Goal: Transaction & Acquisition: Book appointment/travel/reservation

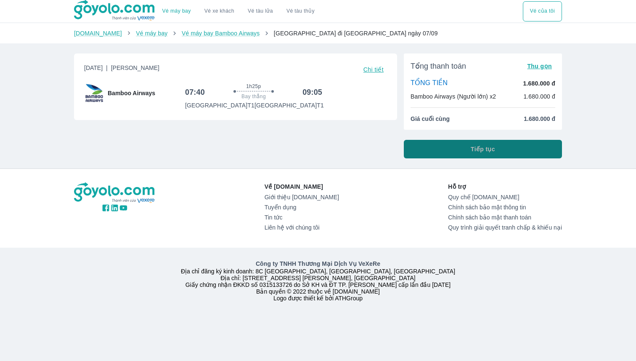
click at [495, 154] on button "Tiếp tục" at bounding box center [483, 149] width 158 height 19
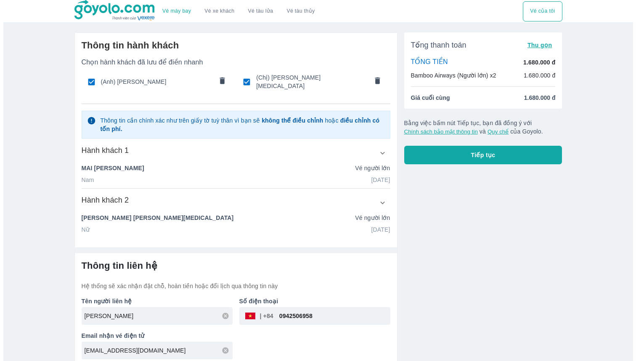
scroll to position [2, 0]
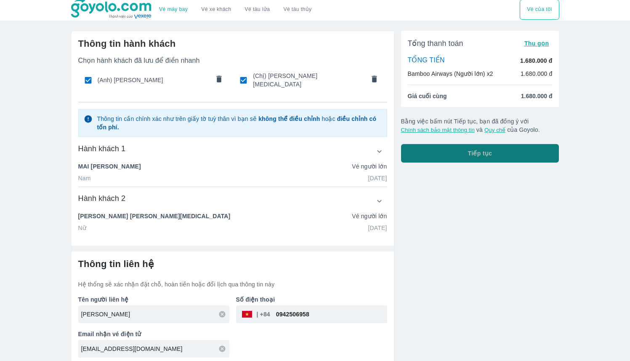
click at [471, 156] on span "Tiếp tục" at bounding box center [480, 153] width 24 height 8
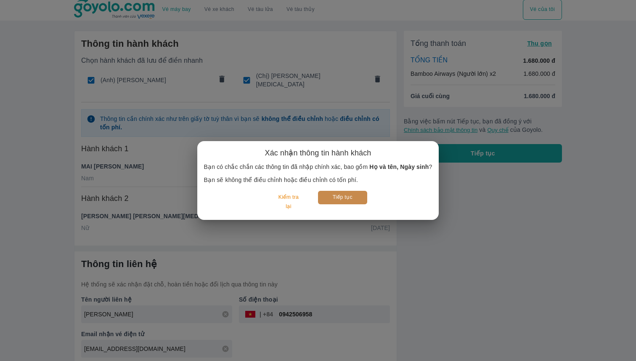
click at [340, 199] on button "Tiếp tục" at bounding box center [342, 197] width 49 height 13
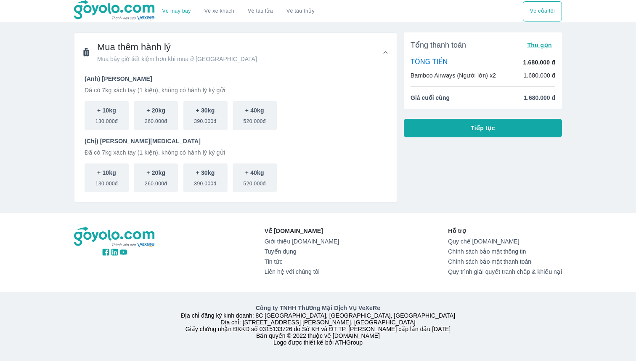
click at [489, 127] on span "Tiếp tục" at bounding box center [483, 128] width 24 height 8
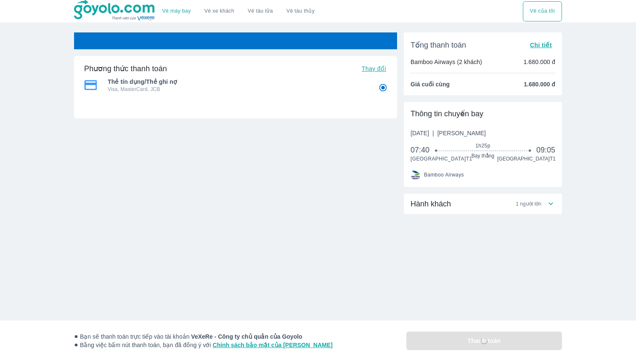
radio input "false"
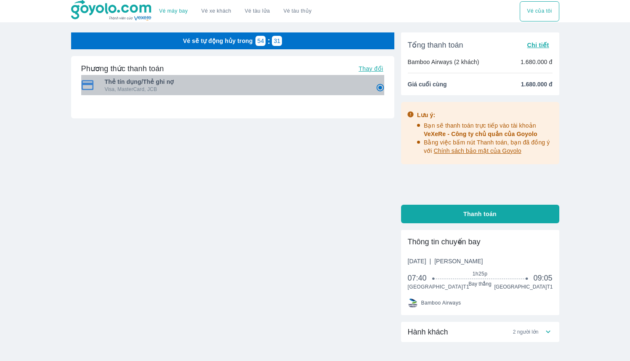
click at [353, 88] on p "Visa, MasterCard, JCB" at bounding box center [234, 89] width 259 height 7
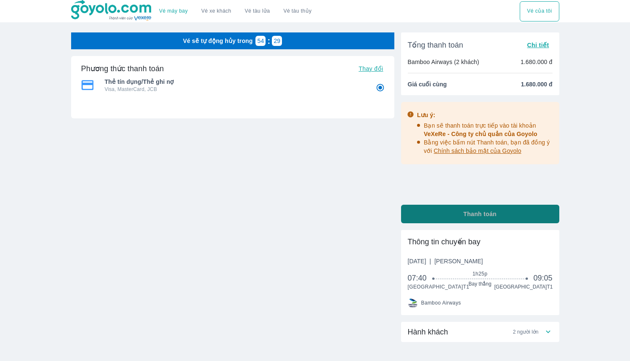
click at [463, 206] on button "Thanh toán" at bounding box center [480, 214] width 158 height 19
radio input "false"
